Goal: Information Seeking & Learning: Find specific fact

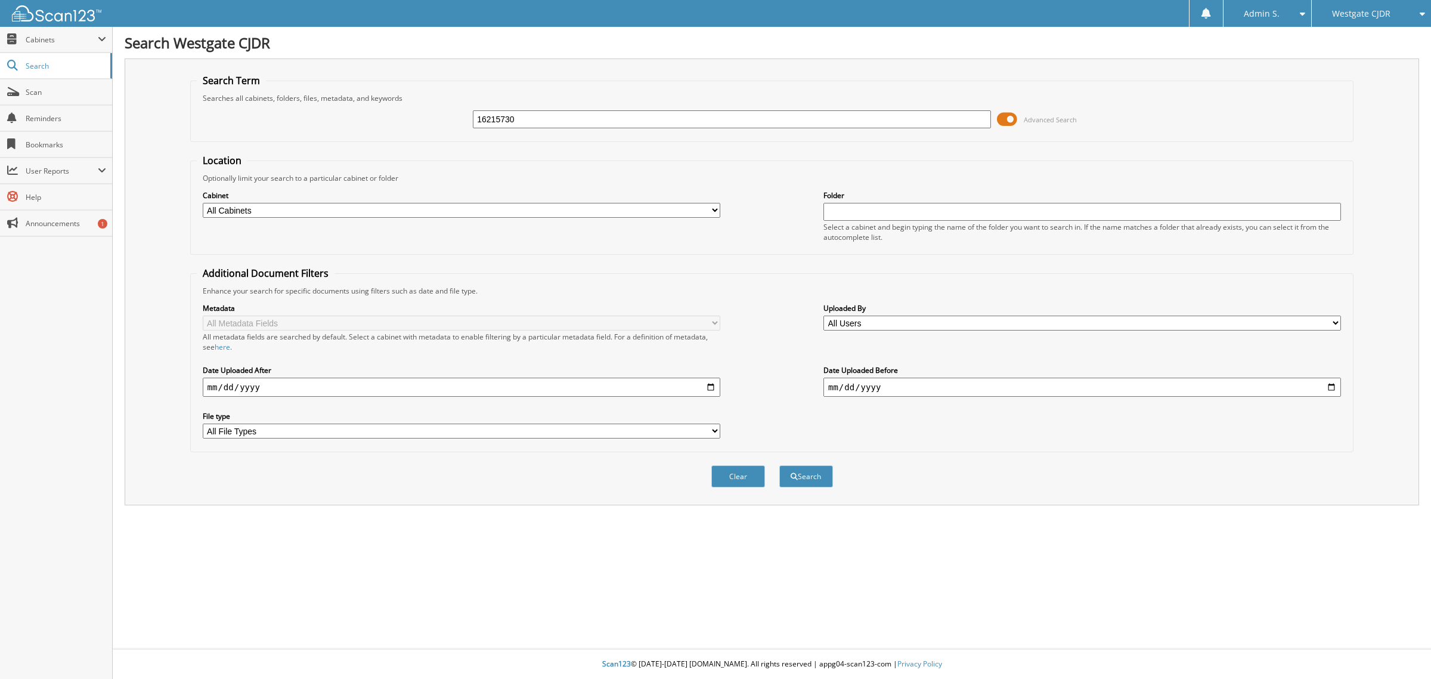
type input "16215730"
click at [779, 465] on button "Search" at bounding box center [806, 476] width 54 height 22
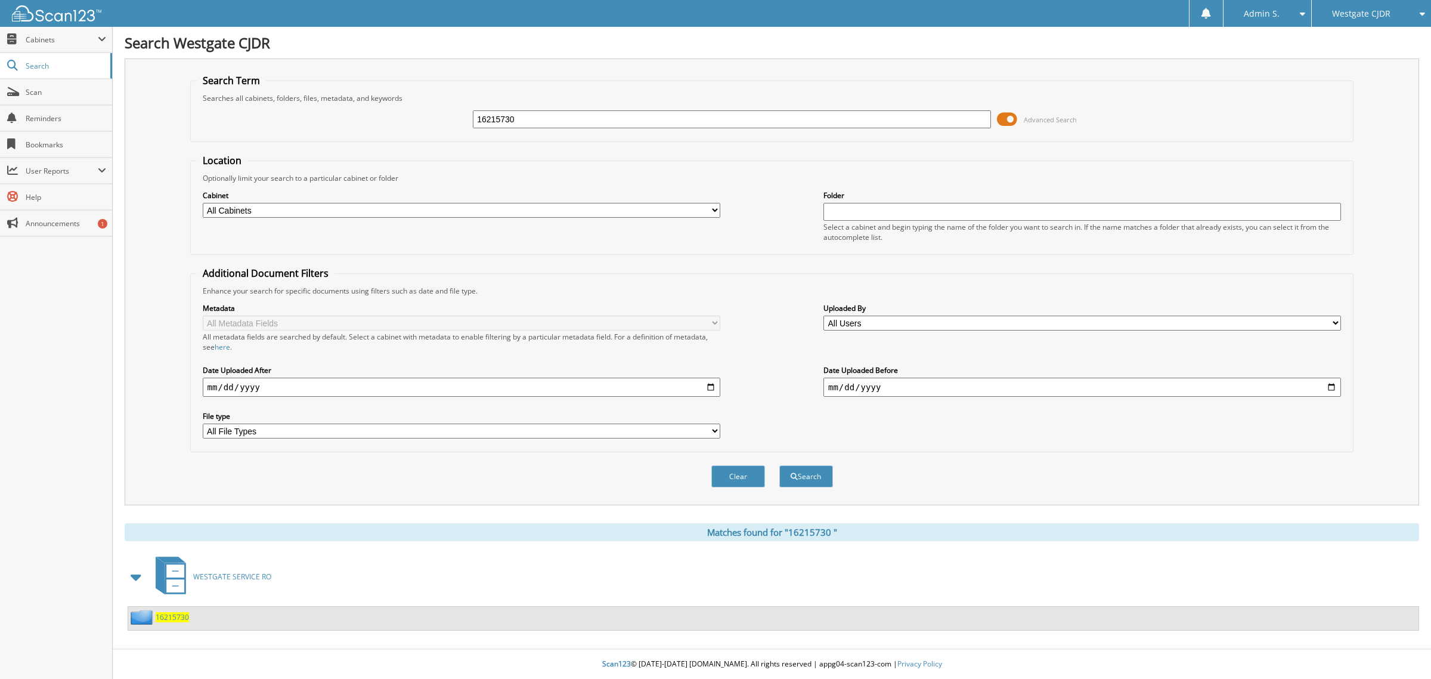
click at [178, 612] on span "1 6 2 1 5 7 3 0" at bounding box center [172, 617] width 33 height 10
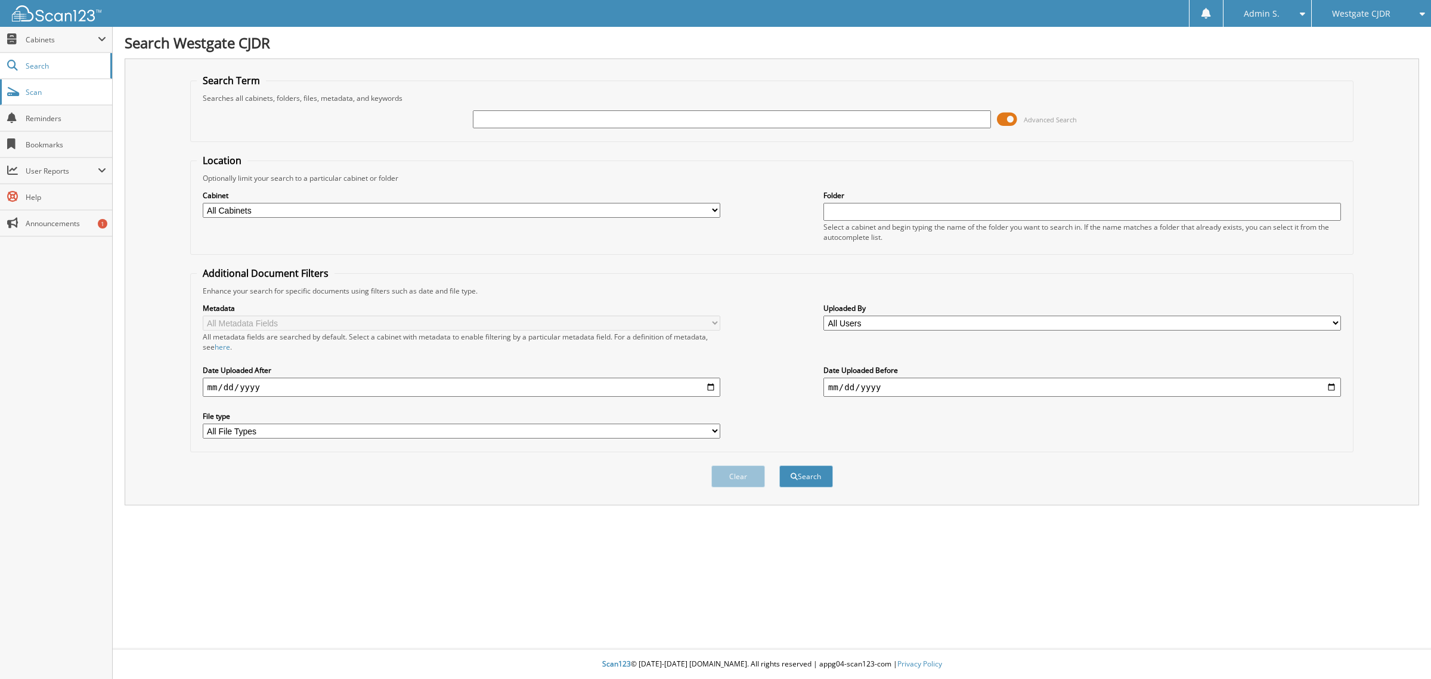
click at [33, 88] on span "Scan" at bounding box center [66, 92] width 81 height 10
